Goal: Navigation & Orientation: Find specific page/section

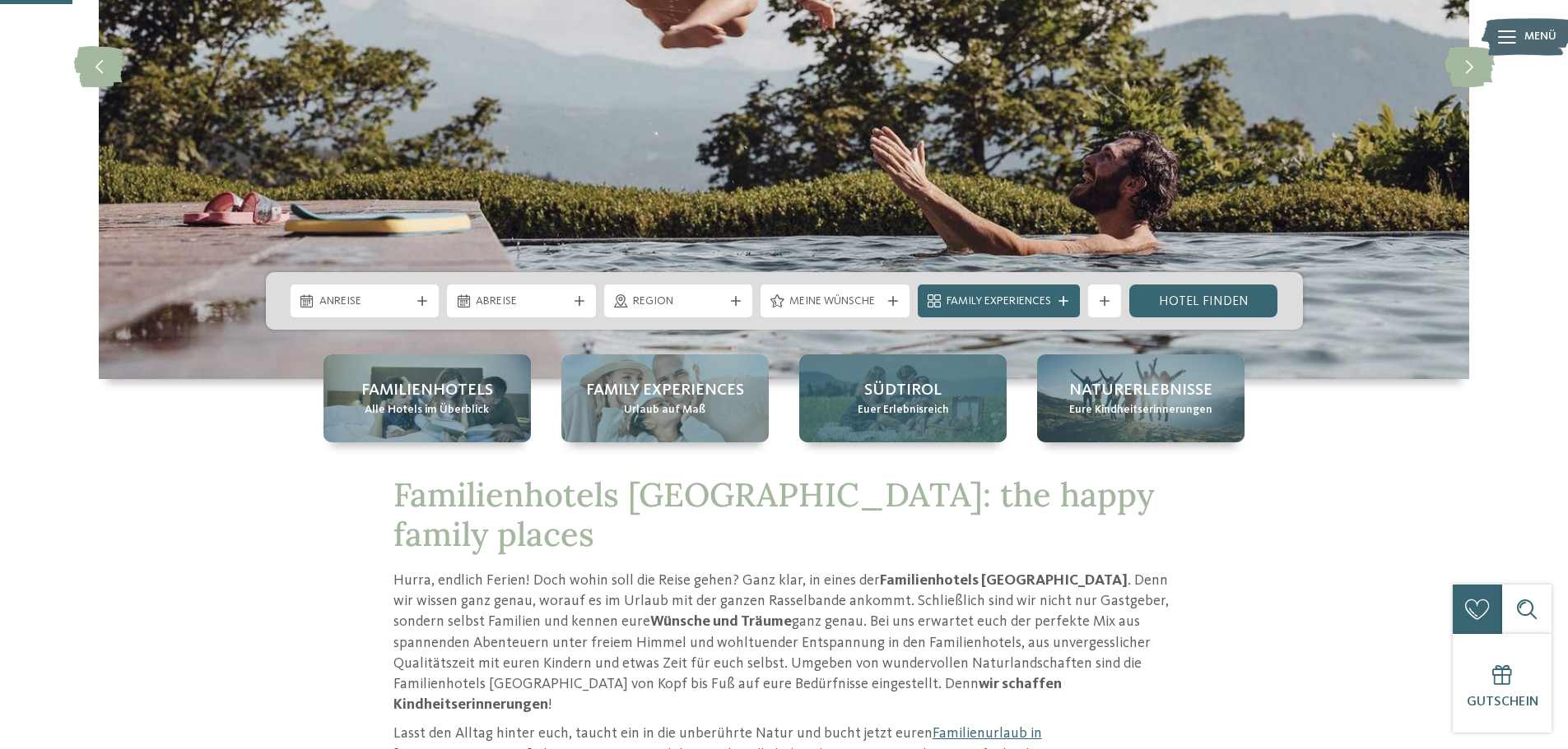
click at [884, 393] on span "Südtirol" at bounding box center [902, 390] width 77 height 23
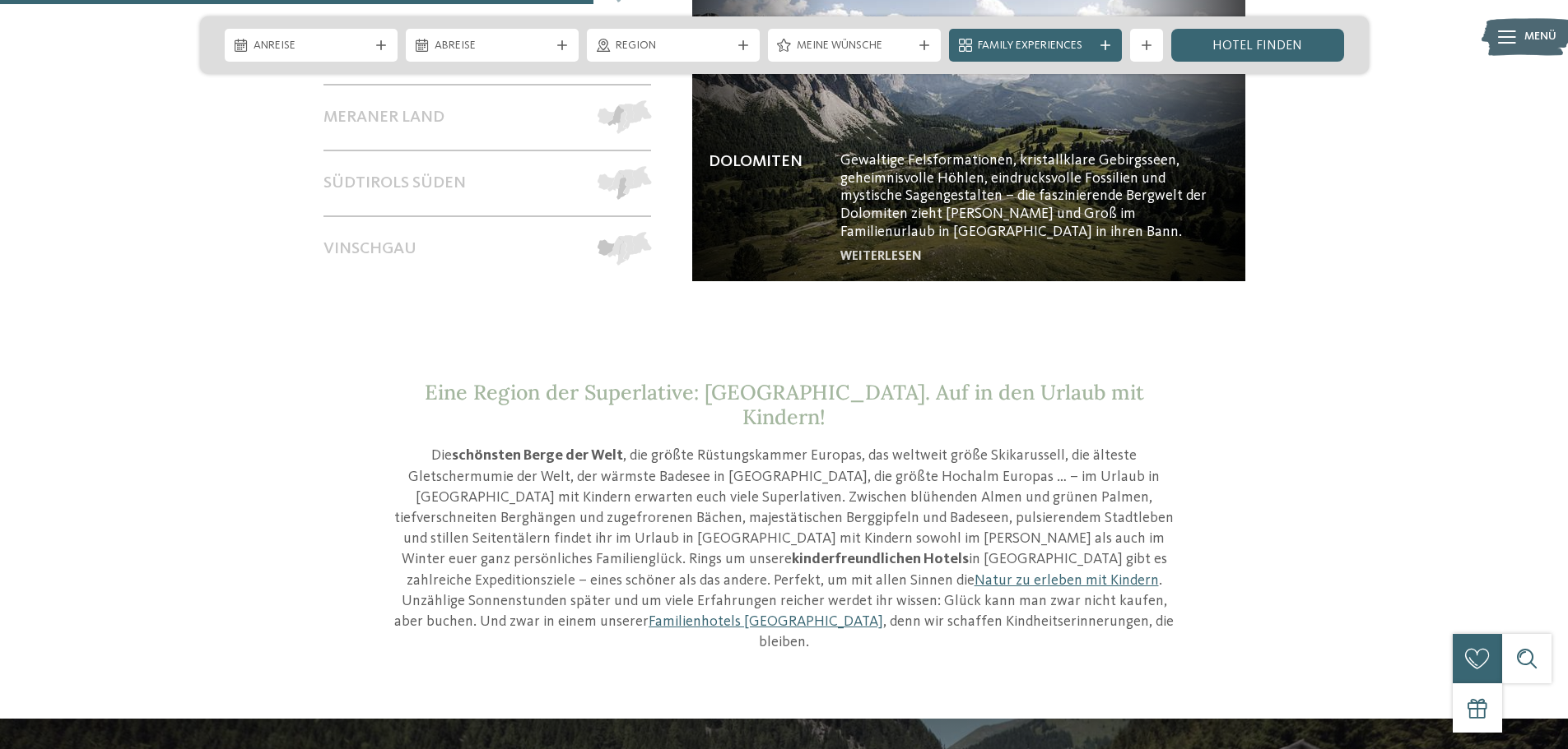
scroll to position [1645, 0]
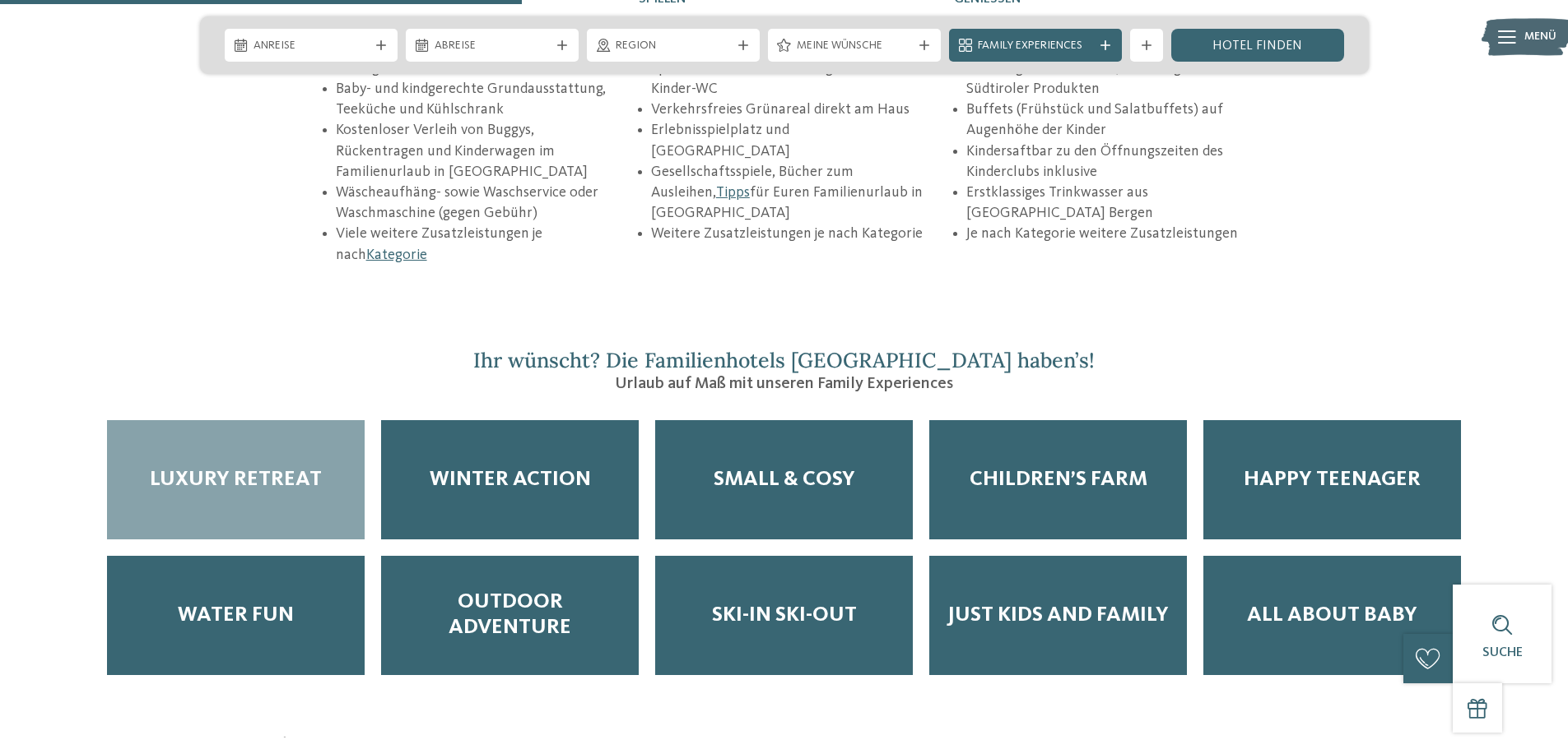
scroll to position [2632, 0]
